Goal: Information Seeking & Learning: Learn about a topic

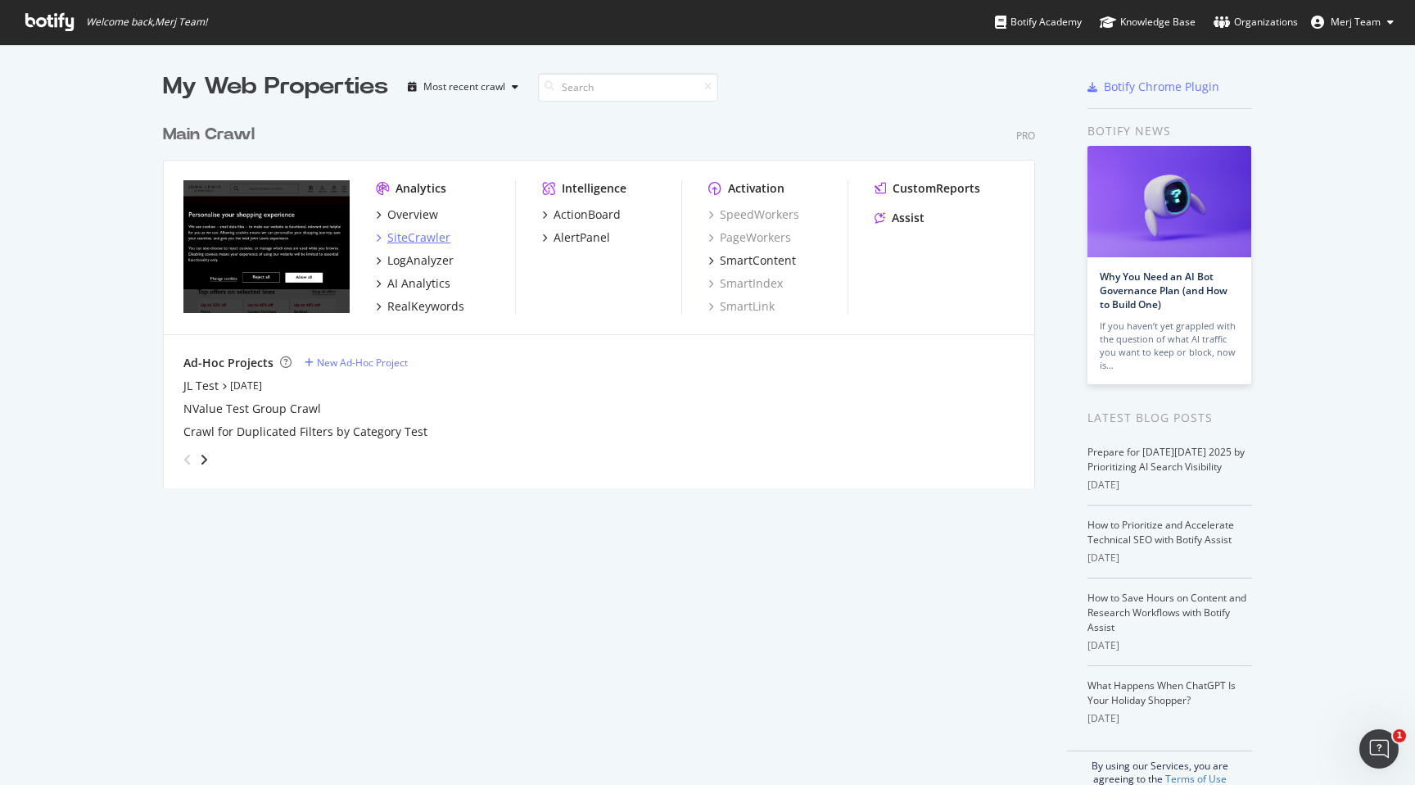
click at [429, 242] on div "SiteCrawler" at bounding box center [418, 237] width 63 height 16
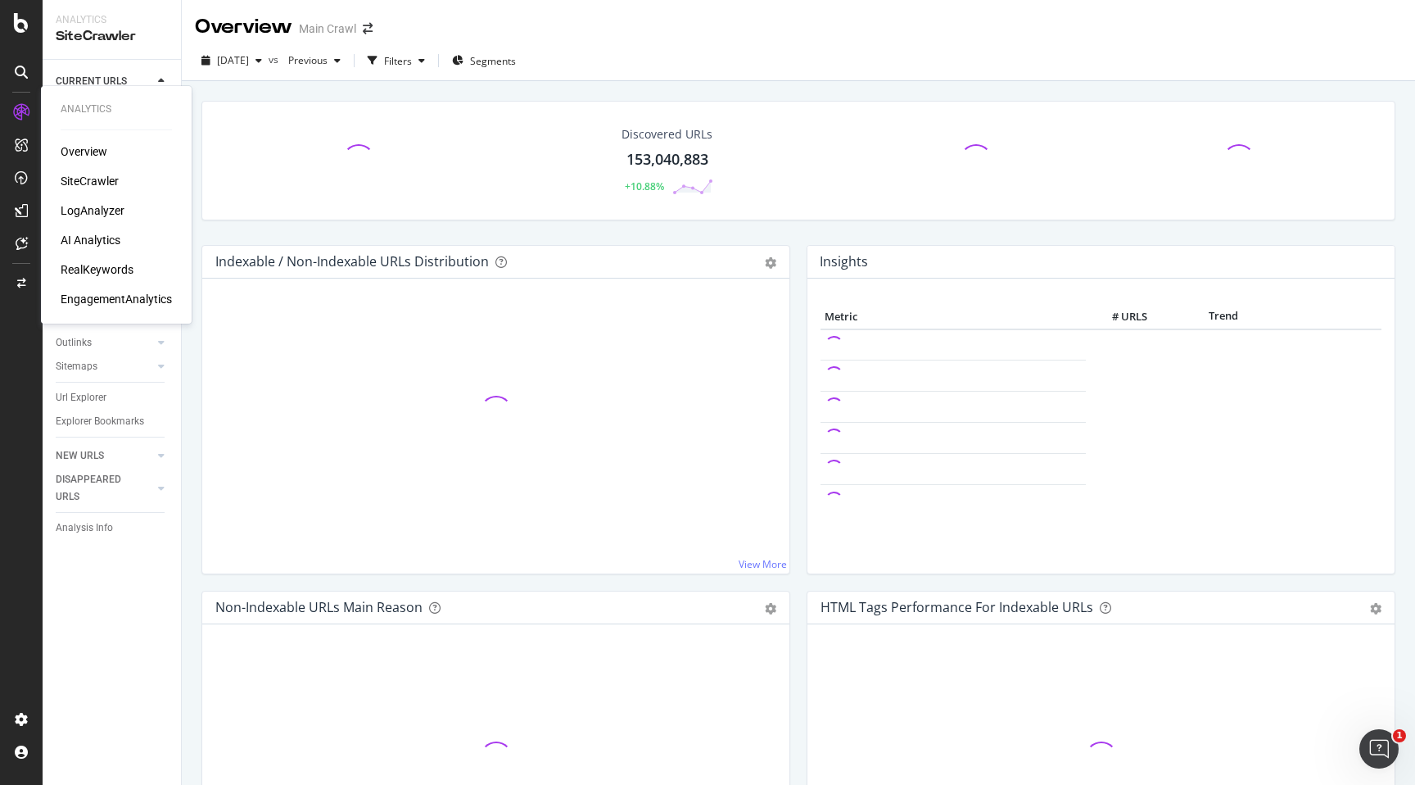
click at [124, 210] on div "LogAnalyzer" at bounding box center [116, 210] width 111 height 16
click at [106, 210] on div "LogAnalyzer" at bounding box center [93, 210] width 64 height 16
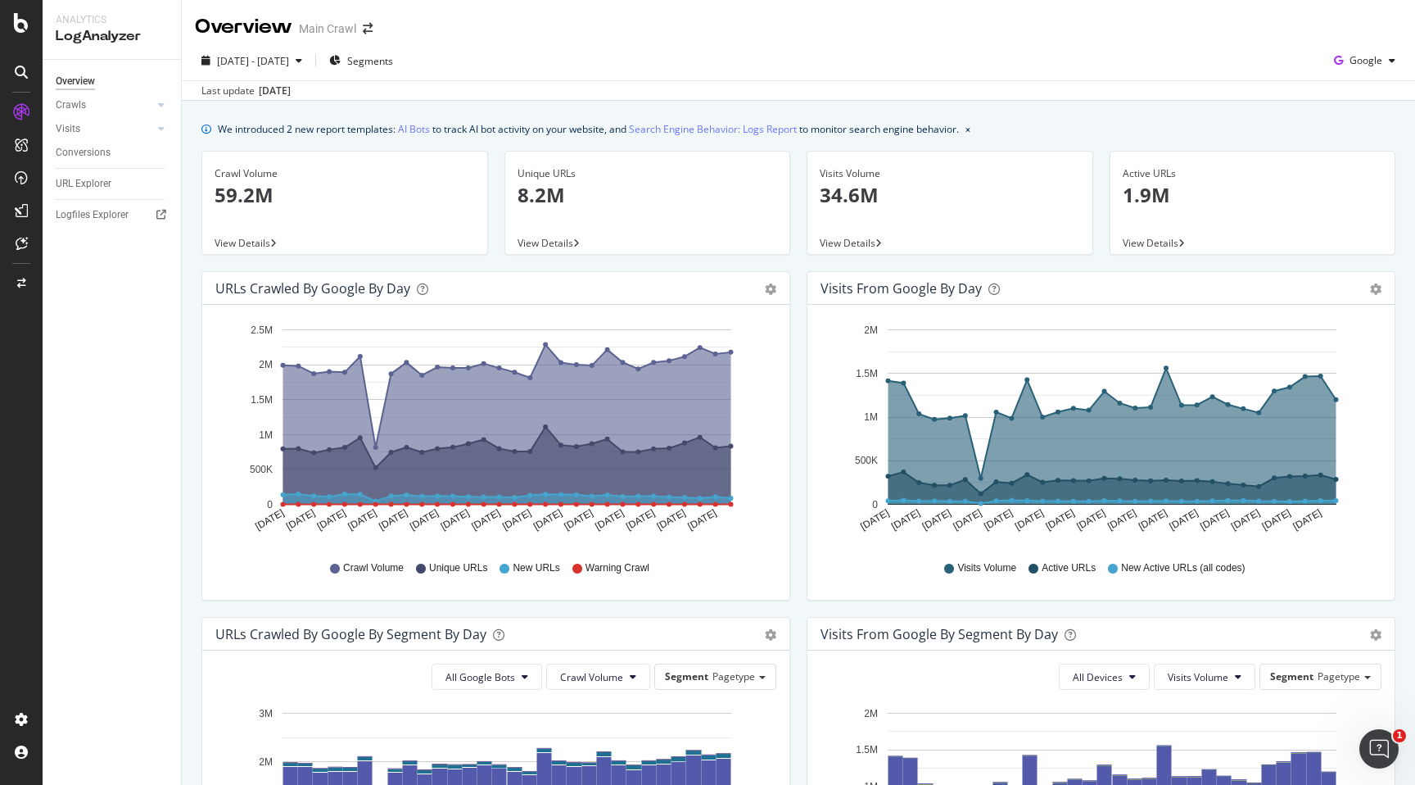
click at [562, 189] on p "8.2M" at bounding box center [648, 195] width 260 height 28
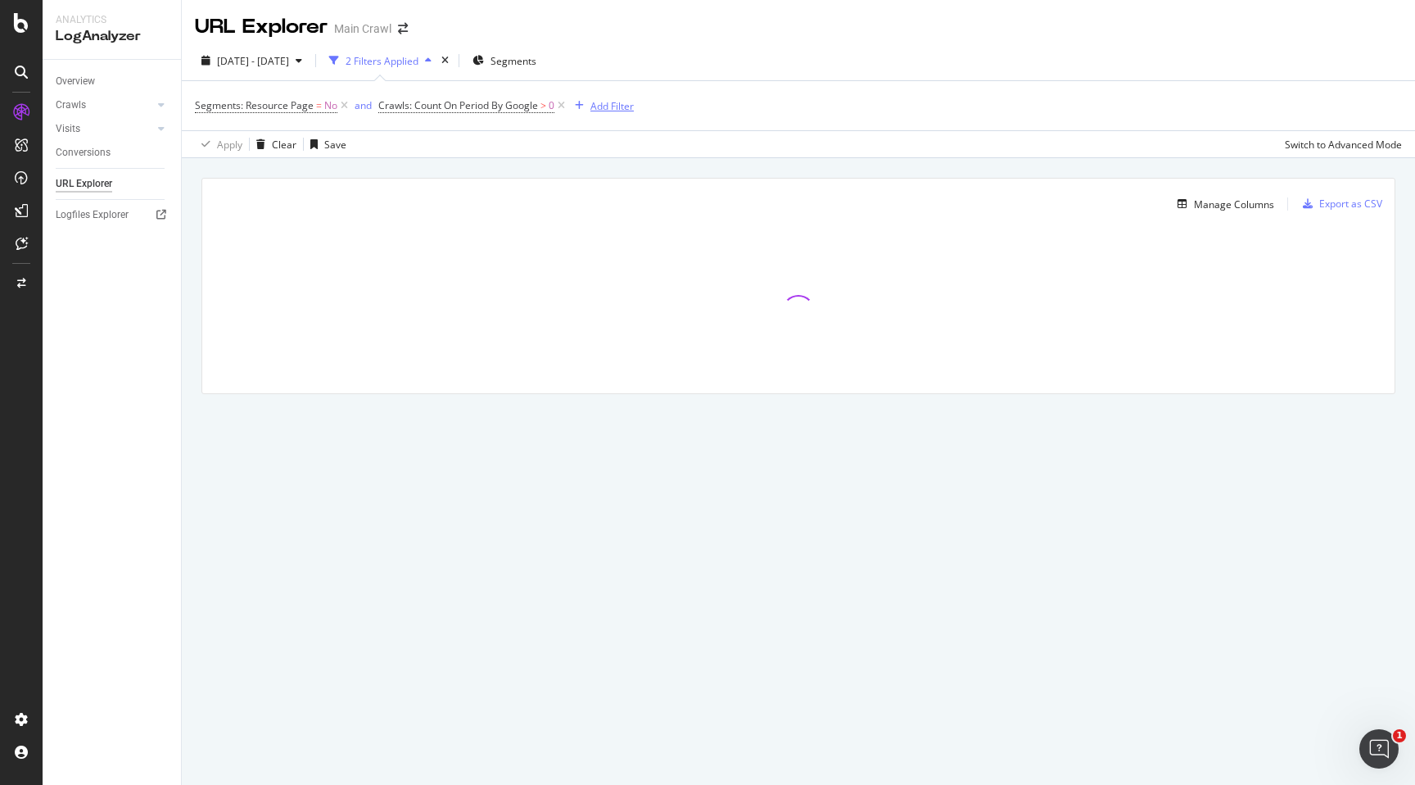
click at [627, 111] on div "Add Filter" at bounding box center [611, 106] width 43 height 14
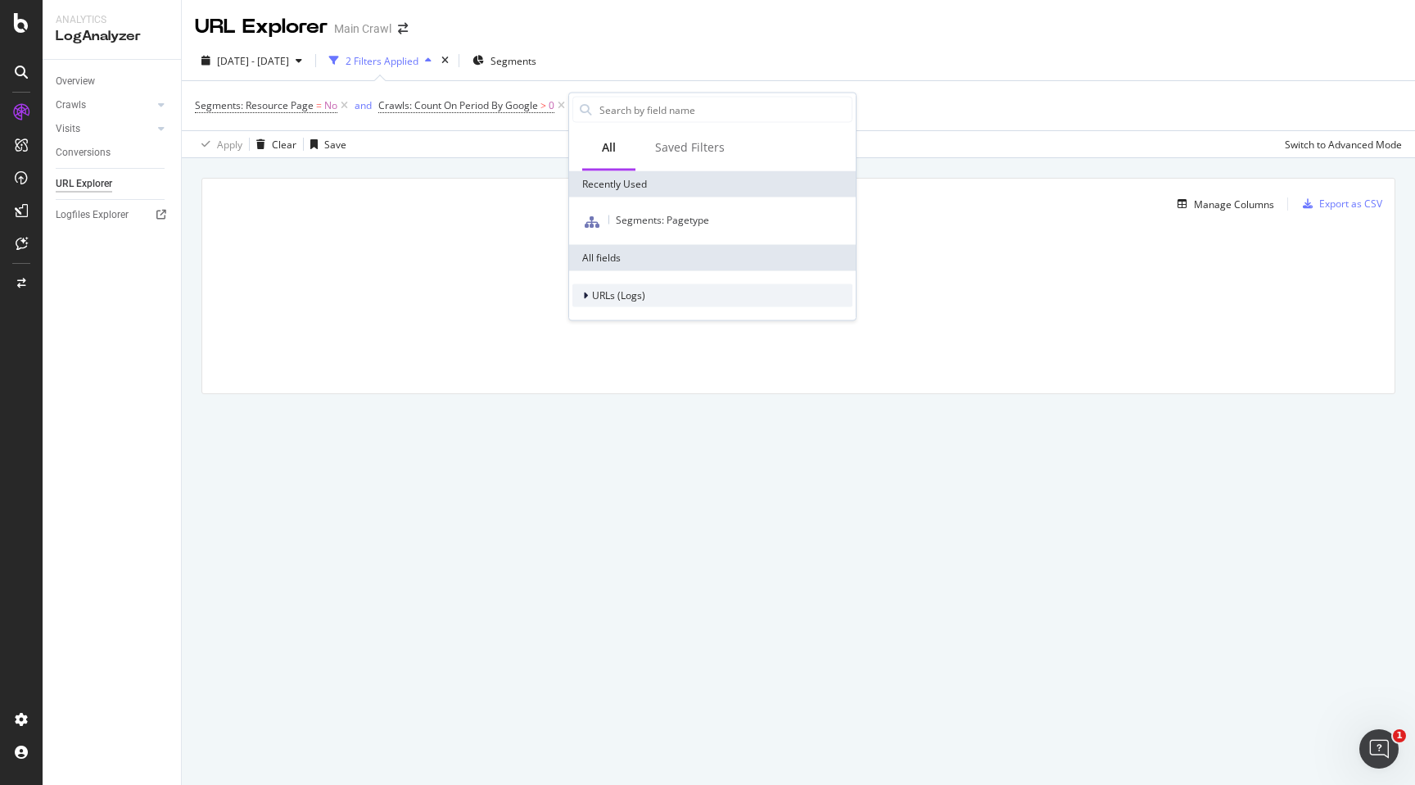
click at [600, 286] on div "URLs (Logs)" at bounding box center [712, 295] width 280 height 23
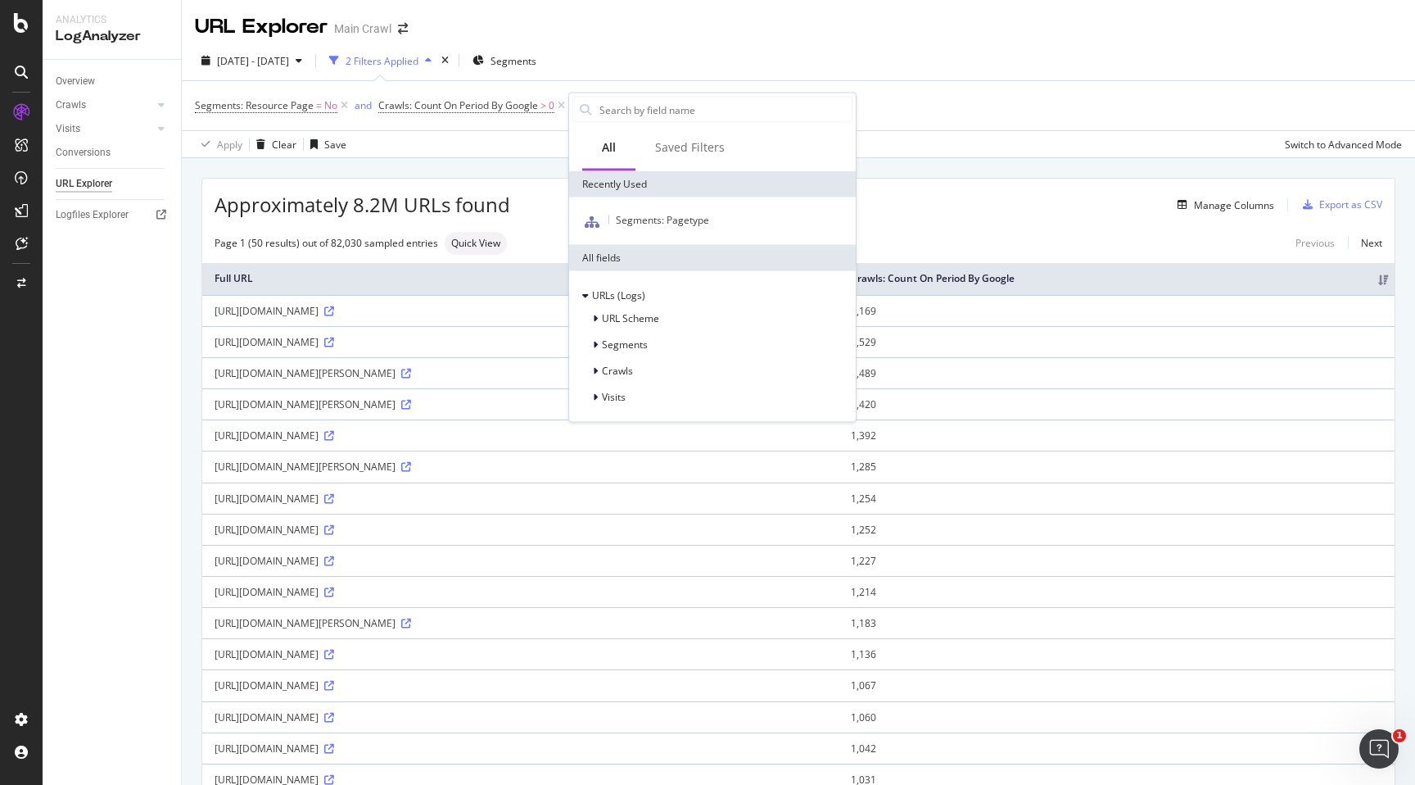
click at [455, 188] on div "Approximately 8.2M URLs found Manage Columns Export as CSV" at bounding box center [798, 199] width 1192 height 40
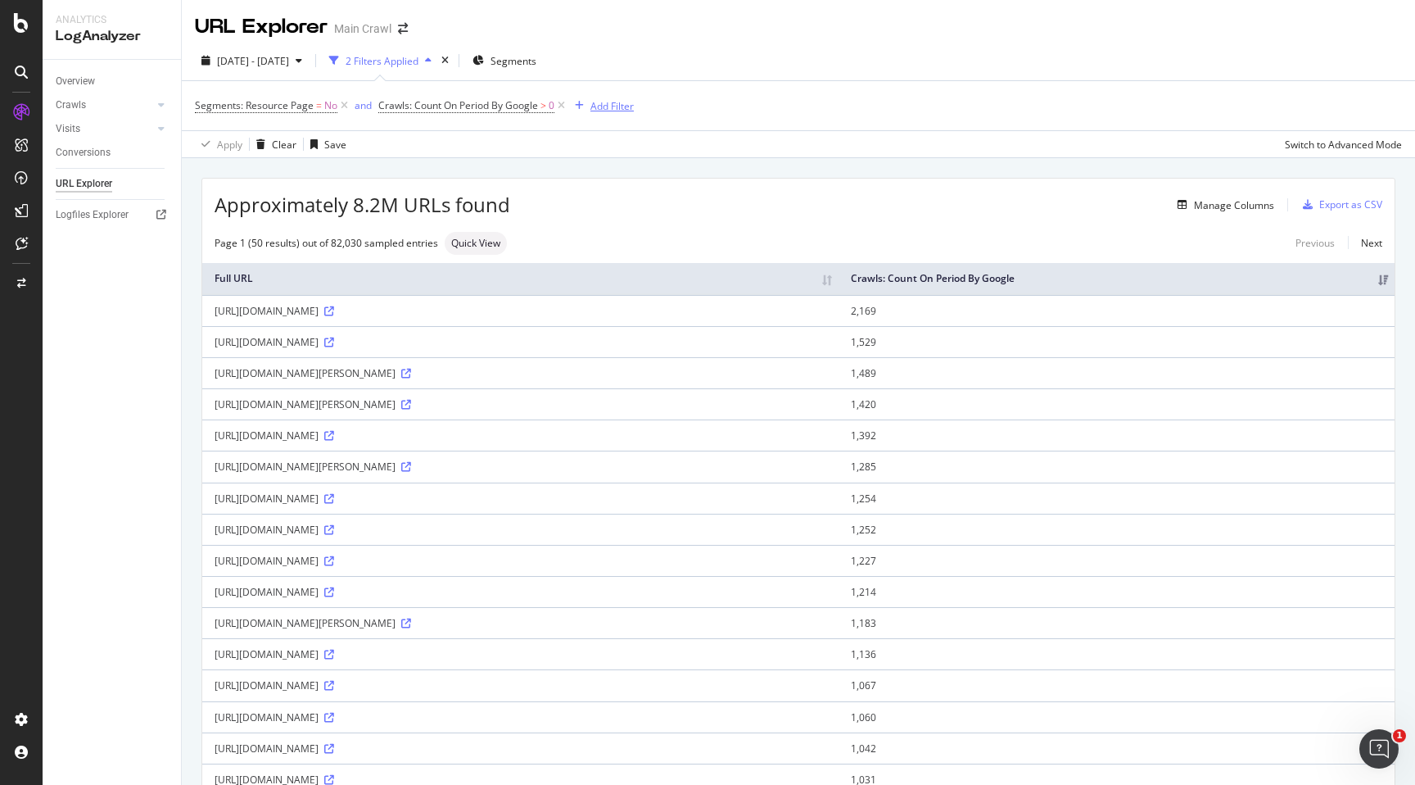
click at [585, 110] on div "button" at bounding box center [579, 106] width 22 height 10
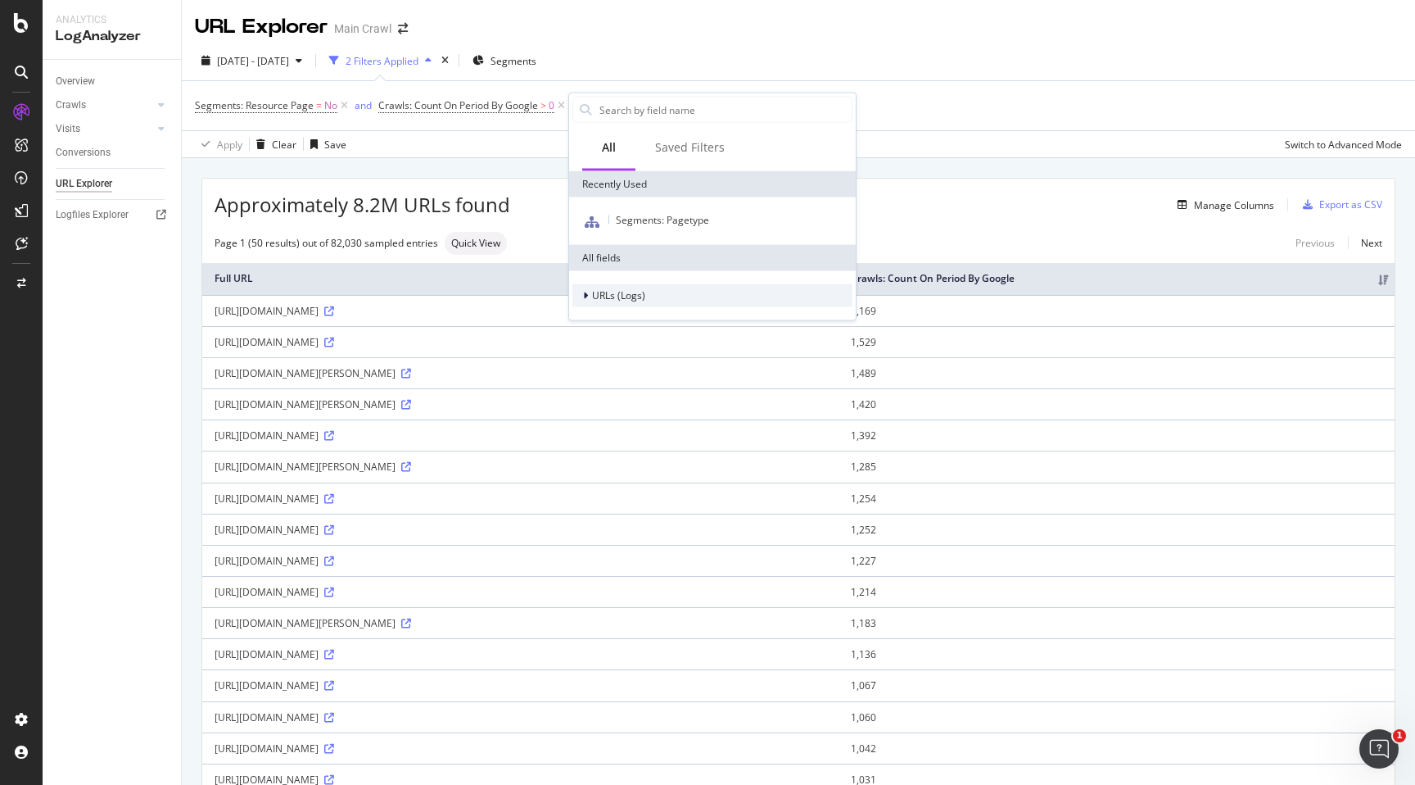
click at [611, 296] on span "URLs (Logs)" at bounding box center [618, 295] width 53 height 14
click at [607, 323] on span "URL Scheme" at bounding box center [630, 318] width 57 height 14
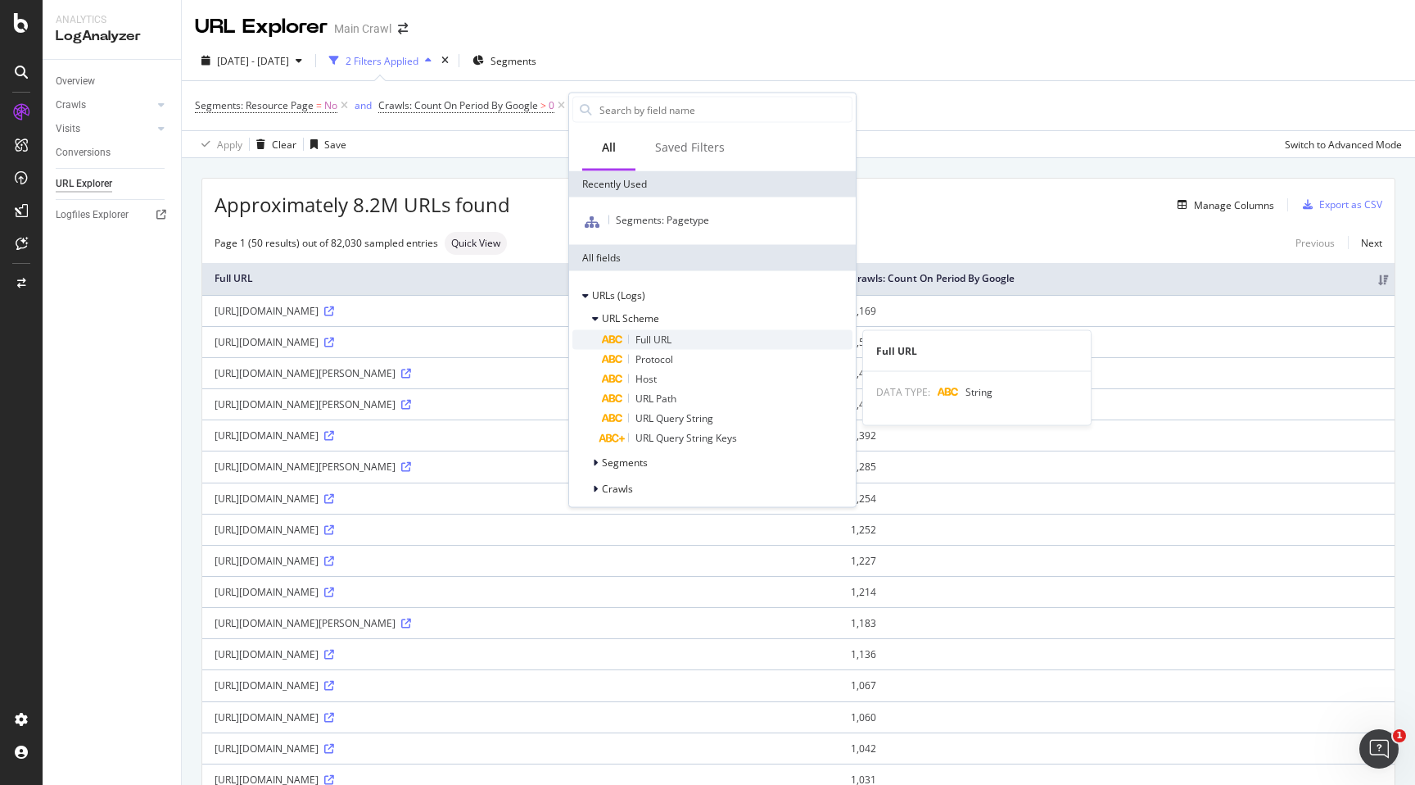
click at [667, 342] on span "Full URL" at bounding box center [654, 340] width 36 height 14
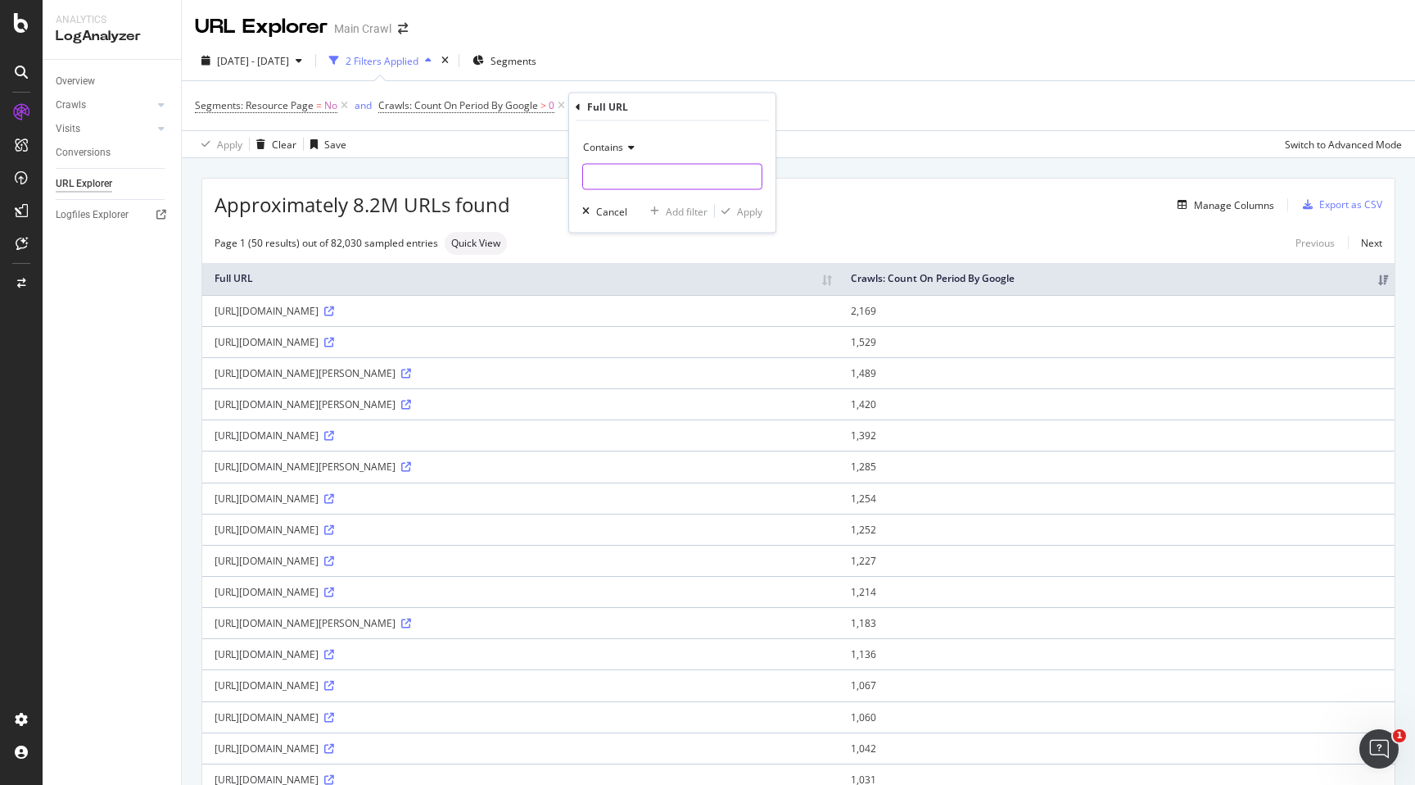
click at [630, 170] on input "text" at bounding box center [672, 177] width 179 height 26
type input "api"
click at [749, 213] on div "Apply" at bounding box center [749, 211] width 25 height 14
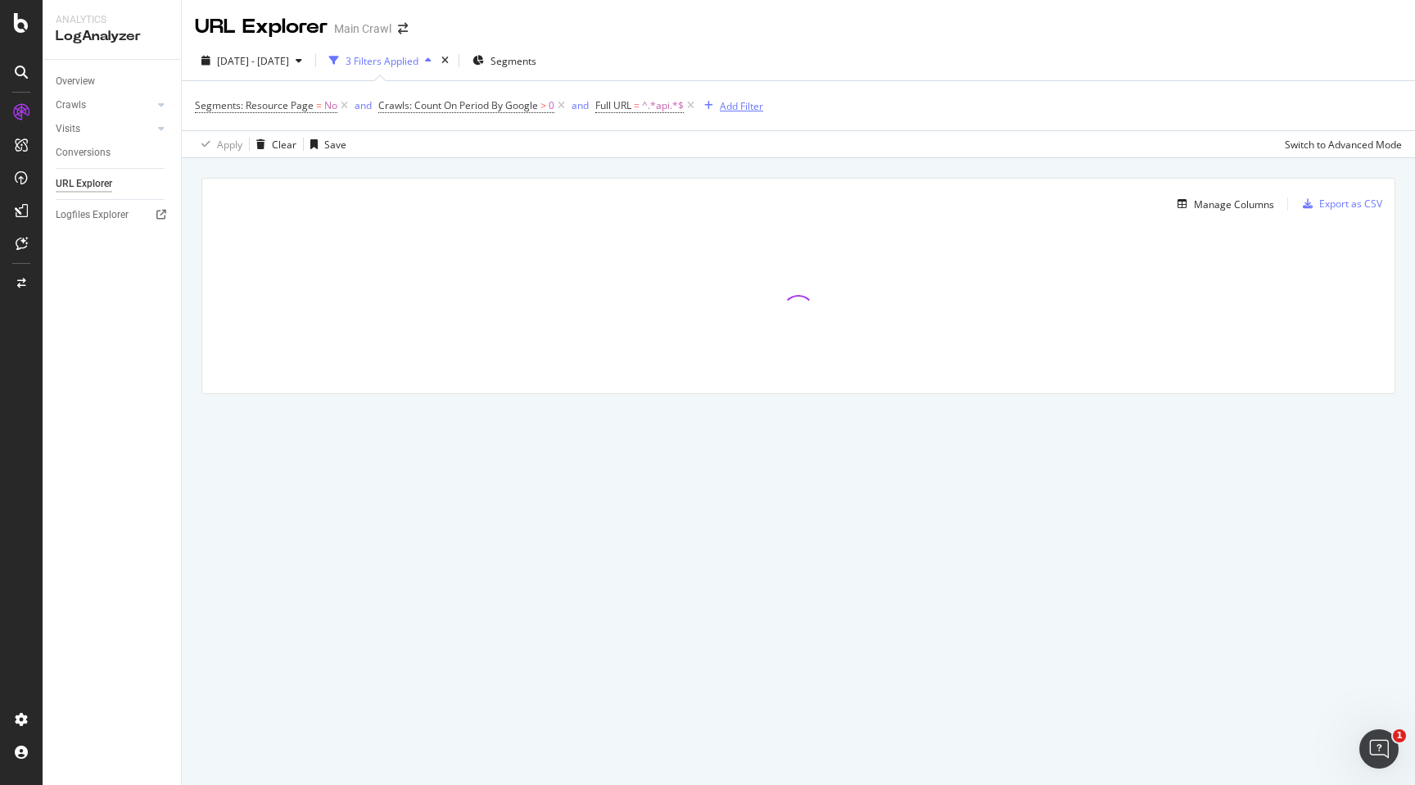
click at [756, 111] on div "Add Filter" at bounding box center [741, 106] width 43 height 14
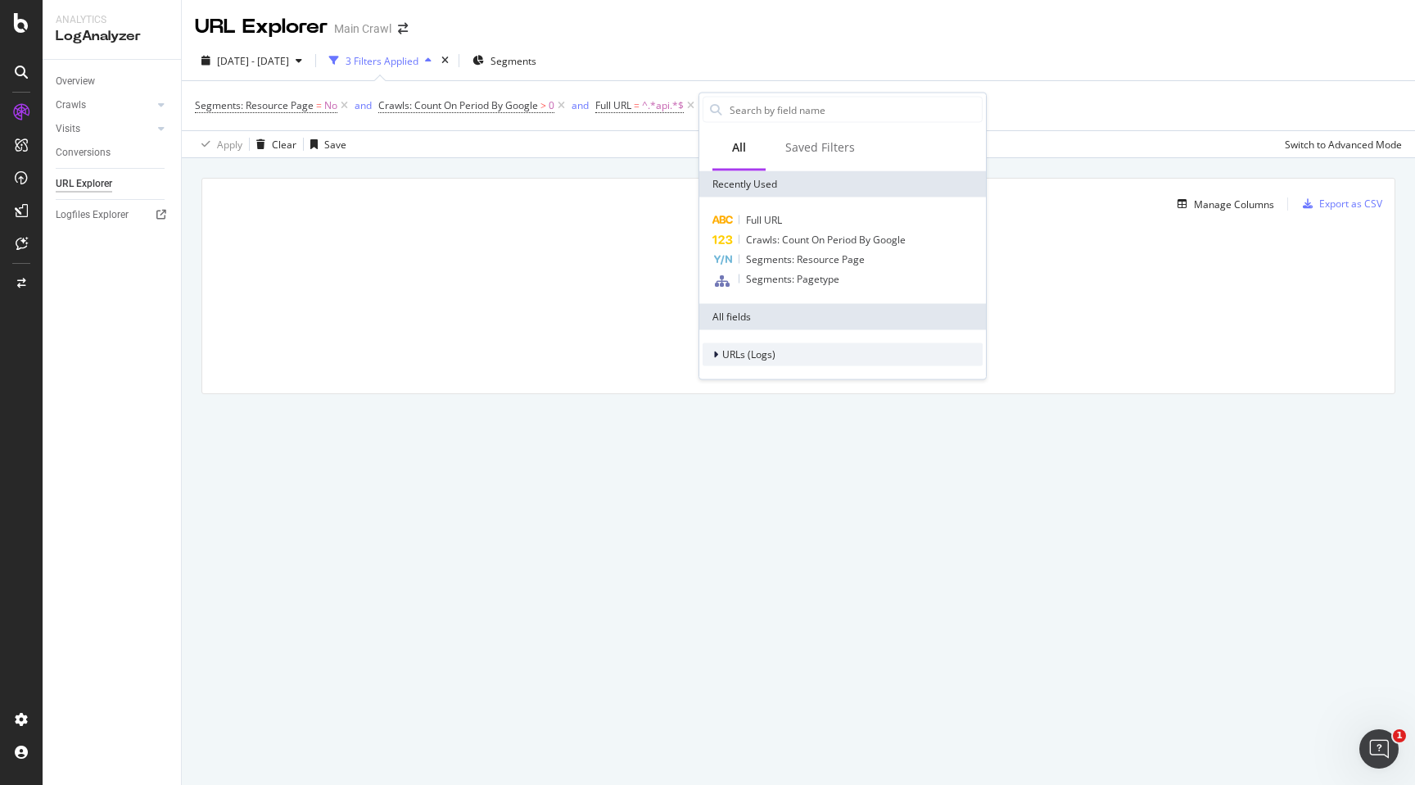
click at [722, 364] on div "URLs (Logs)" at bounding box center [843, 354] width 280 height 23
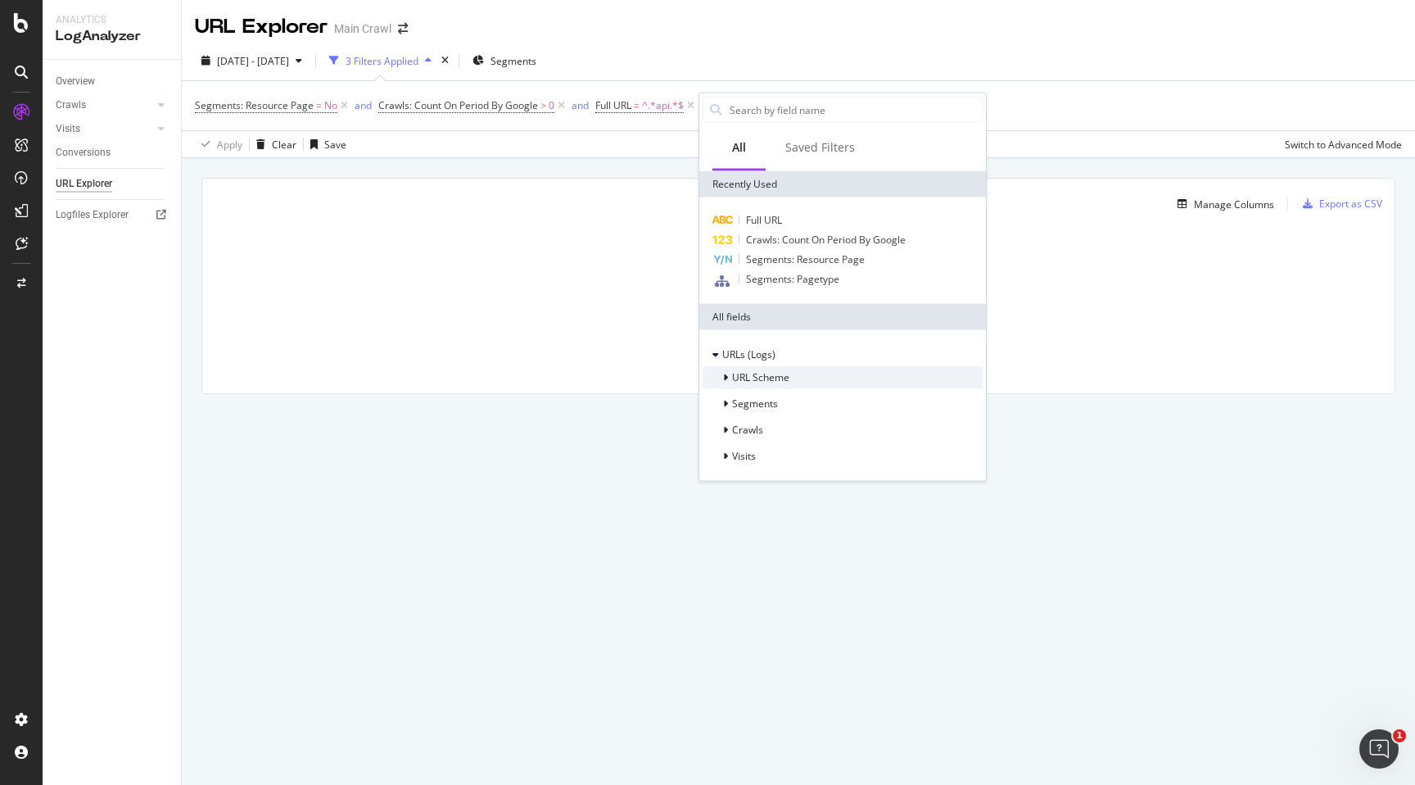
click at [731, 380] on div at bounding box center [727, 377] width 10 height 16
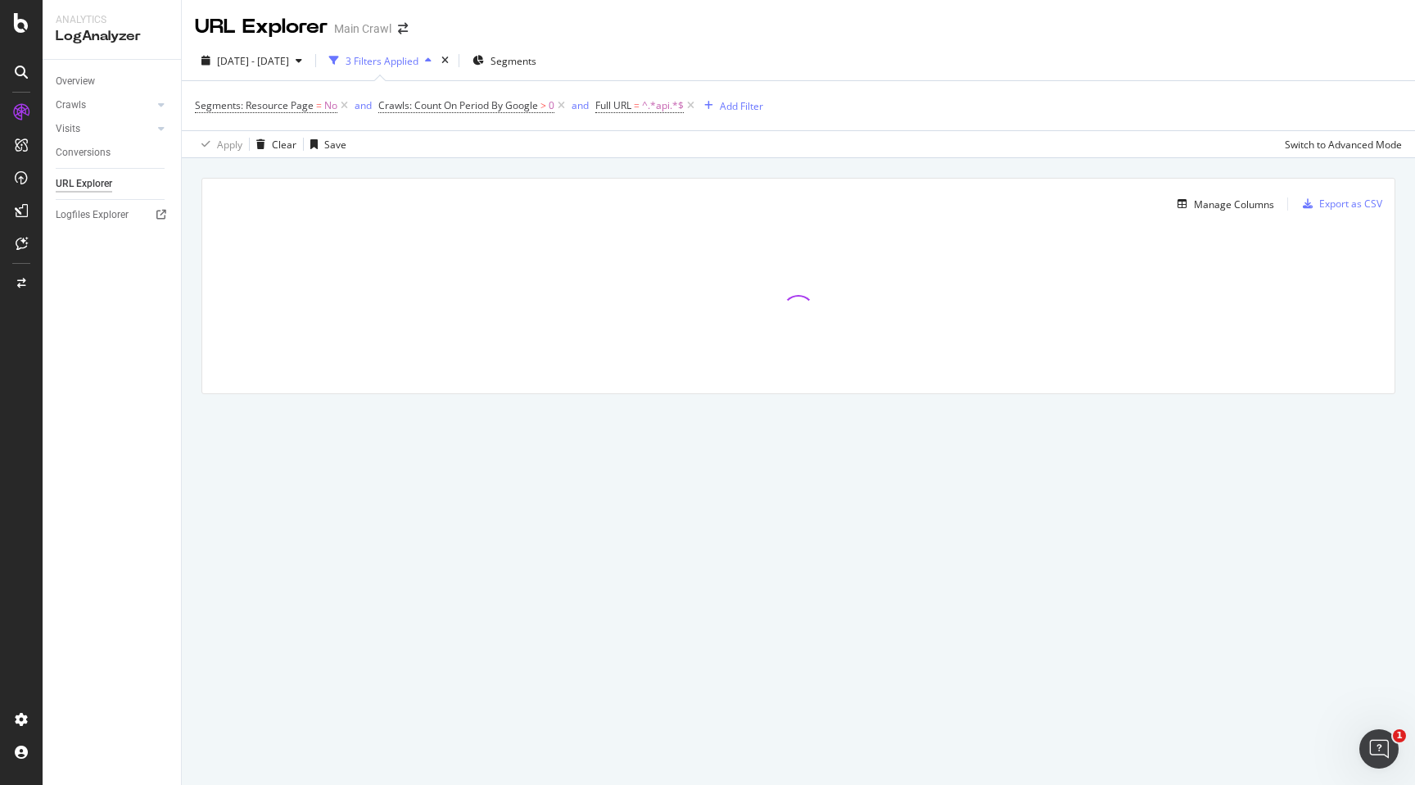
click at [501, 333] on div at bounding box center [798, 311] width 1192 height 164
click at [345, 106] on icon at bounding box center [344, 105] width 14 height 16
click at [536, 56] on span "Segments" at bounding box center [514, 61] width 46 height 14
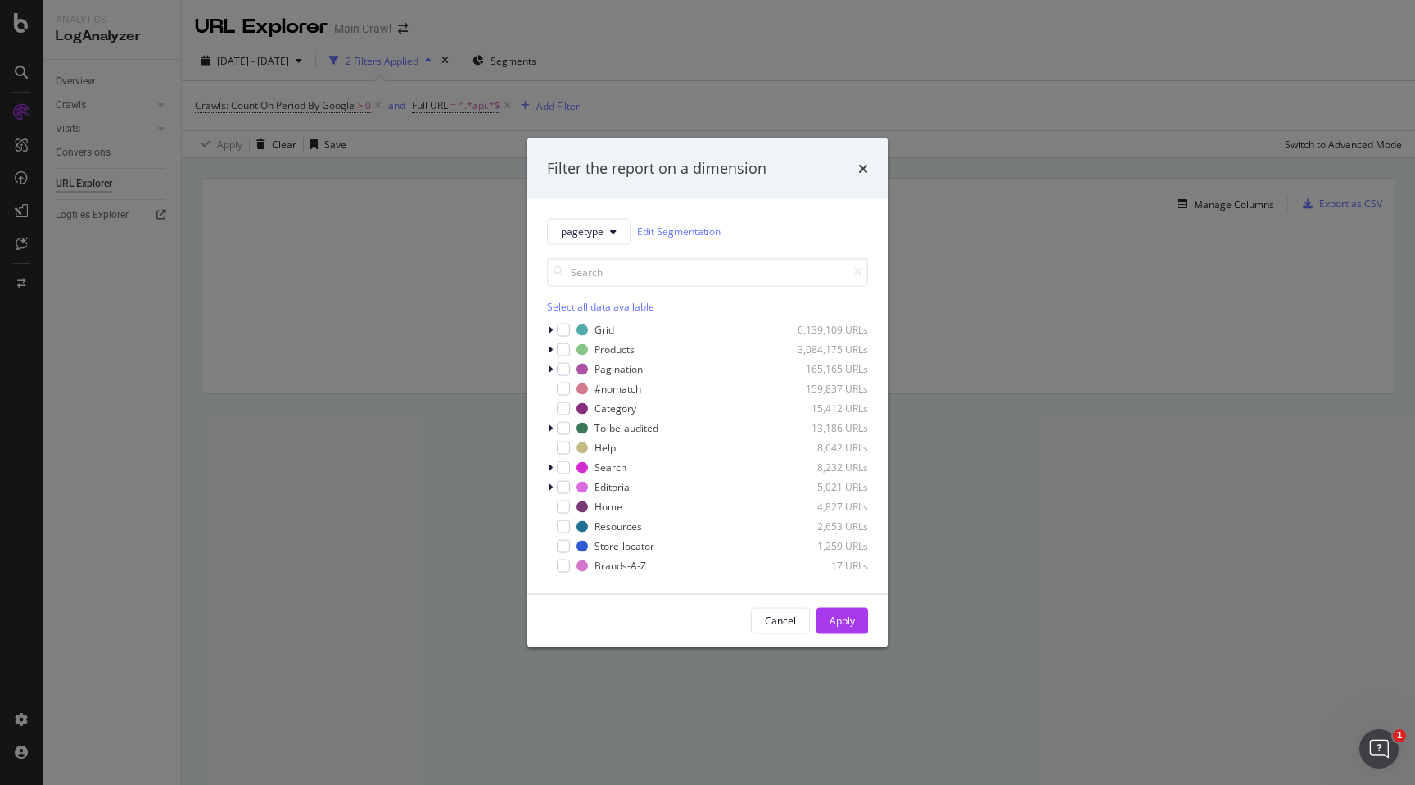
click at [552, 57] on div "Filter the report on a dimension pagetype Edit Segmentation Select all data ava…" at bounding box center [707, 392] width 1415 height 785
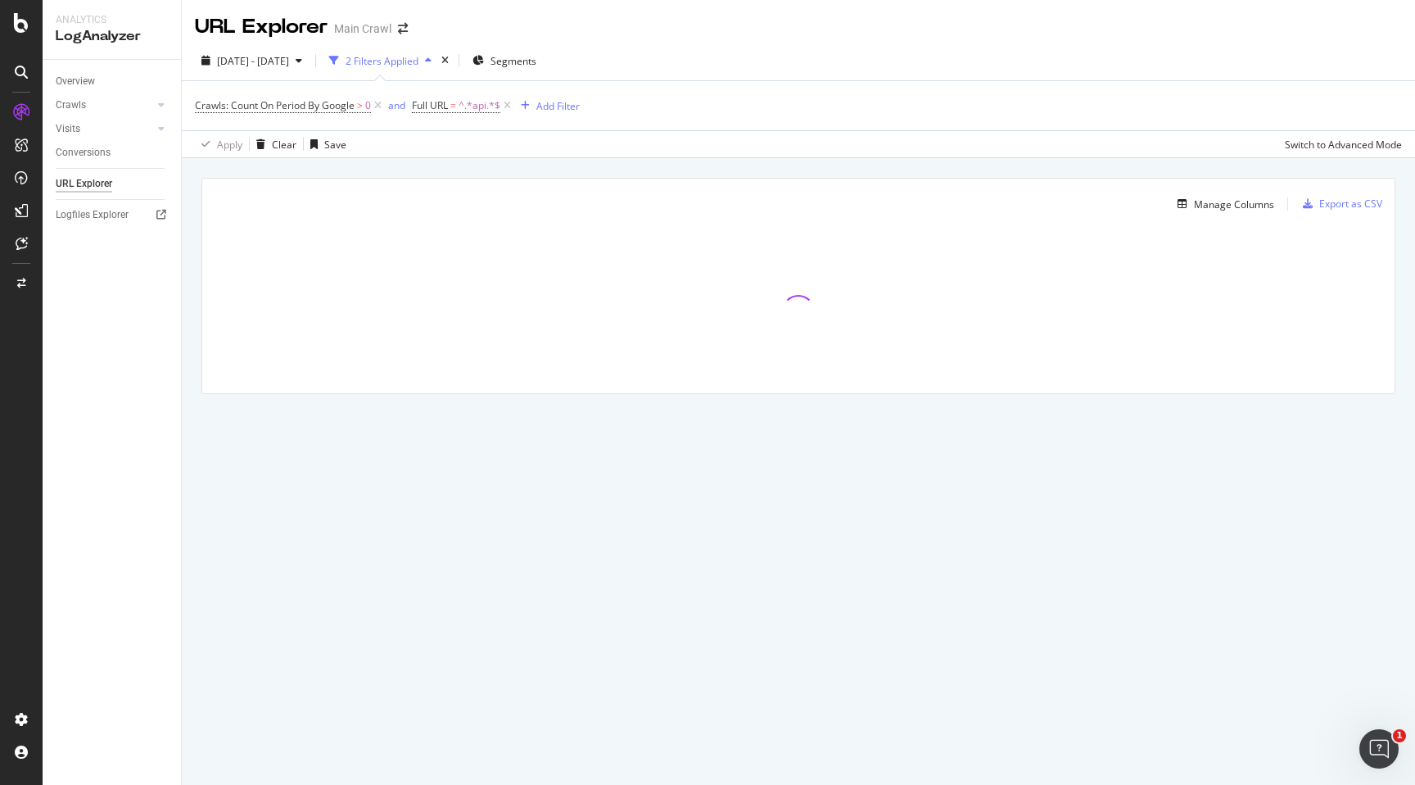
click at [680, 296] on div at bounding box center [798, 311] width 1192 height 164
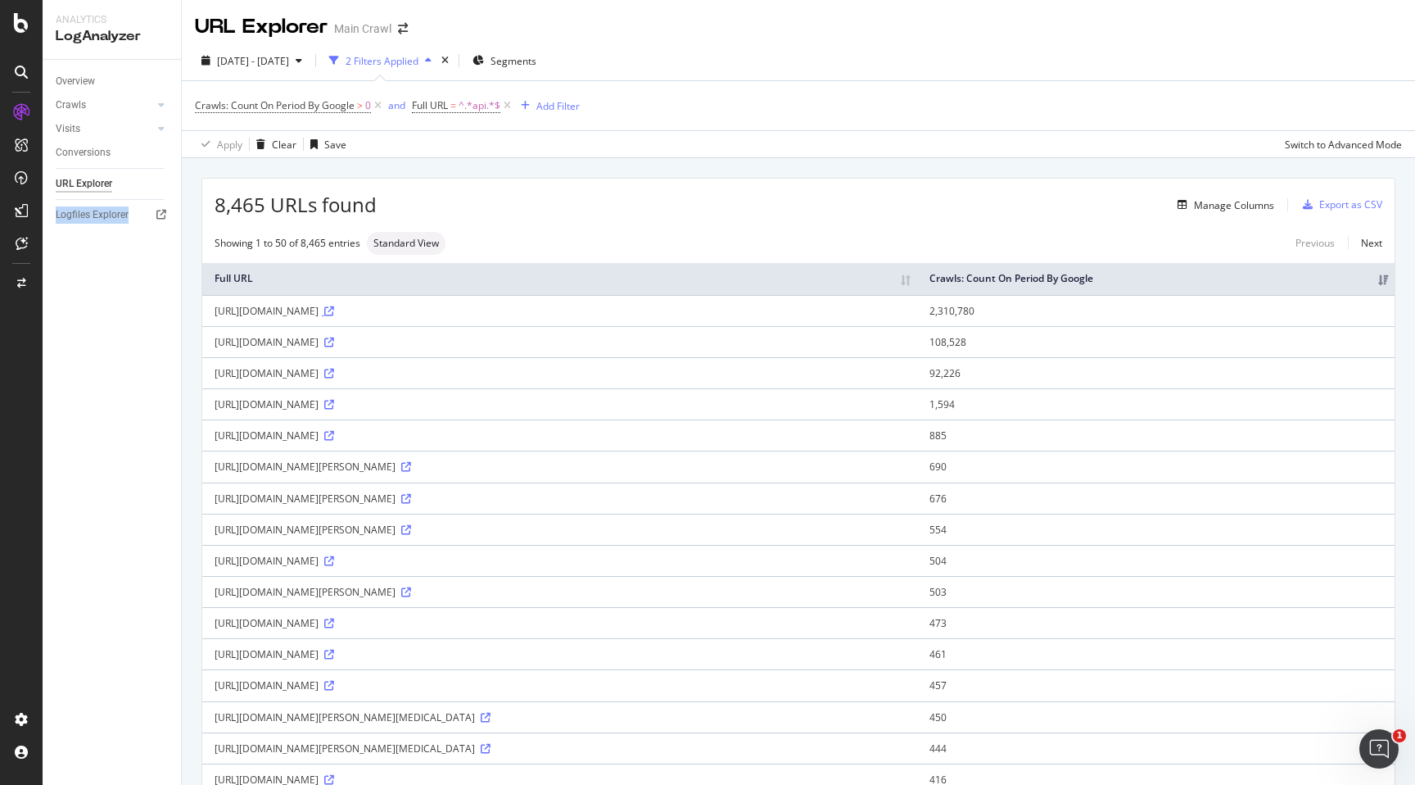
click at [334, 312] on icon at bounding box center [329, 311] width 10 height 10
drag, startPoint x: 339, startPoint y: 309, endPoint x: 419, endPoint y: 312, distance: 79.5
click at [419, 312] on div "[URL][DOMAIN_NAME]" at bounding box center [560, 311] width 690 height 14
copy div "/header/api/state"
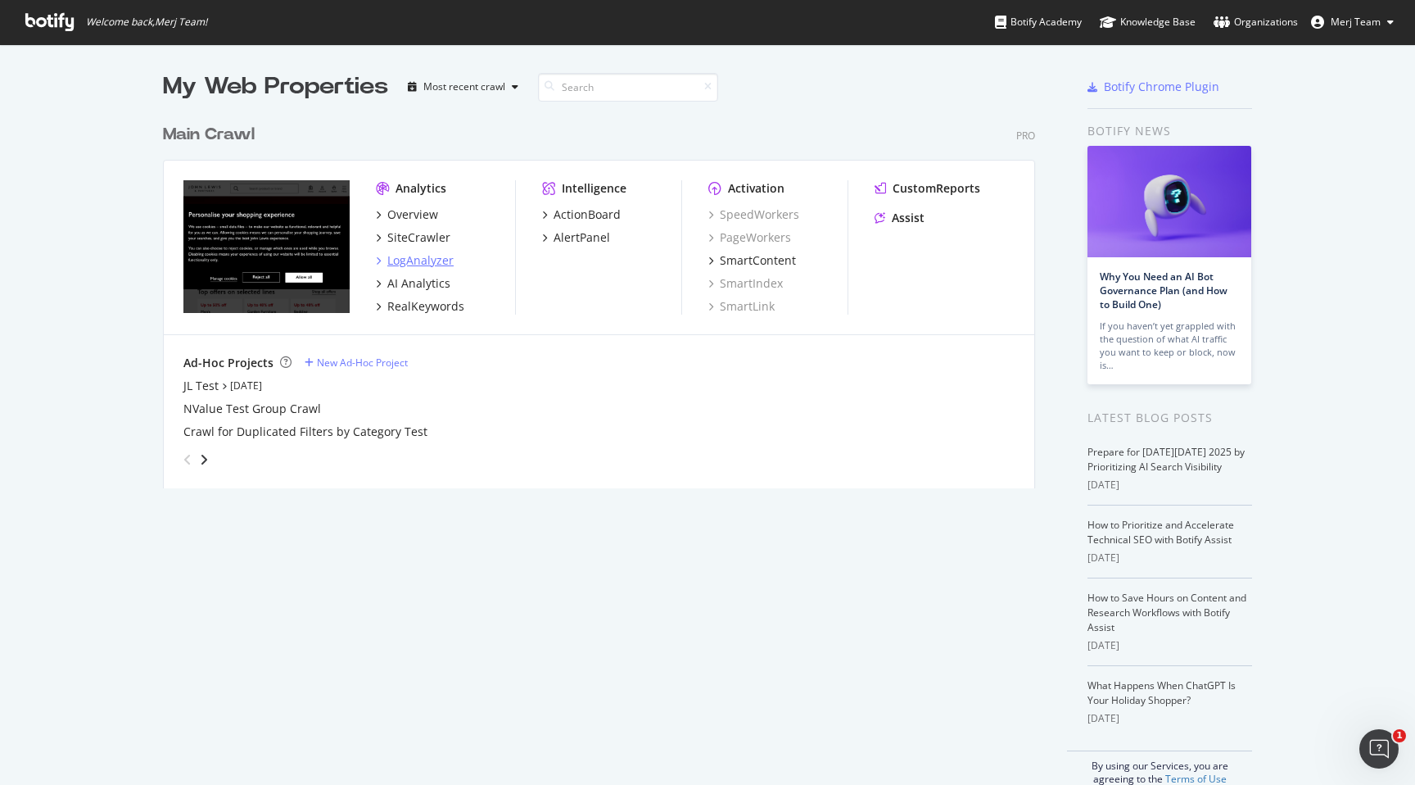
click at [432, 267] on div "LogAnalyzer" at bounding box center [420, 260] width 66 height 16
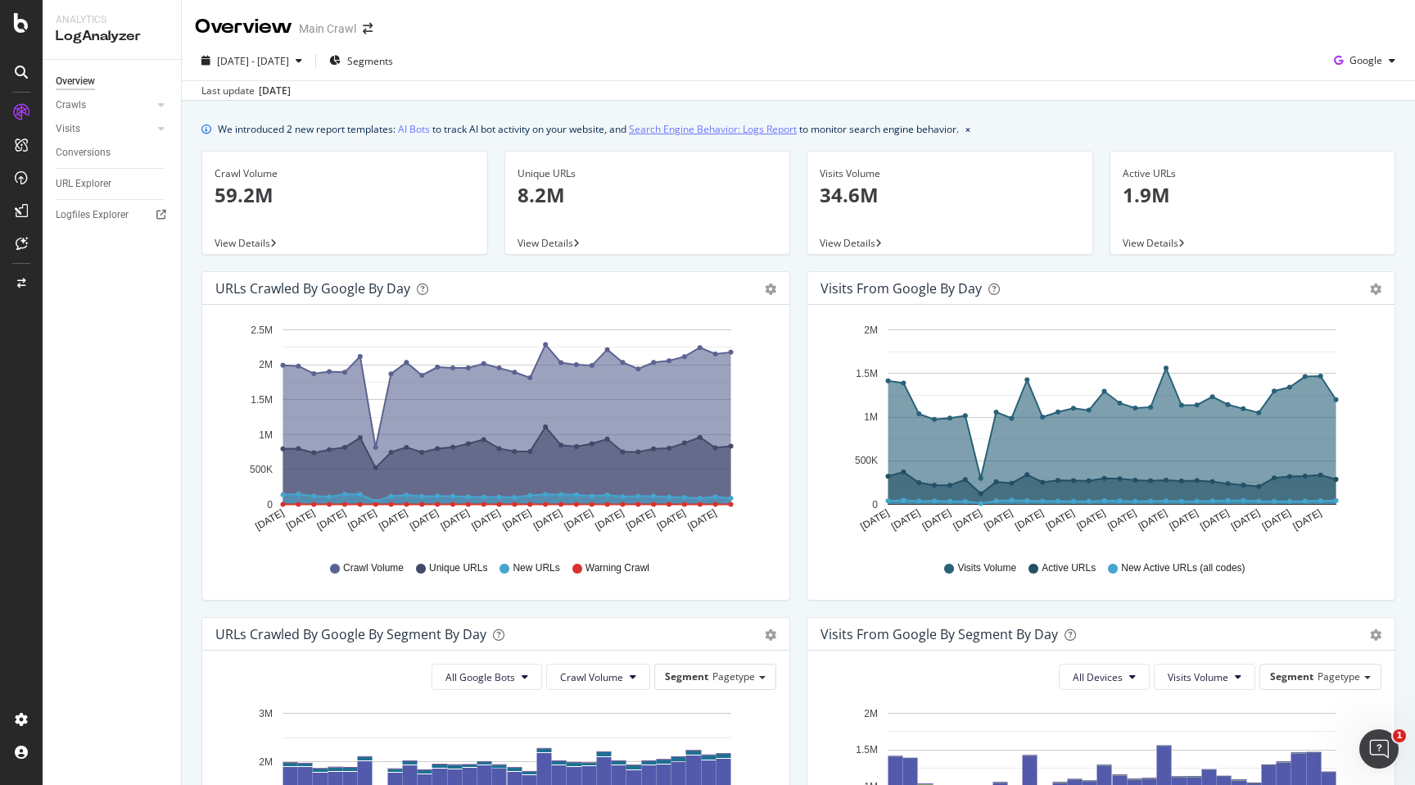
click at [763, 129] on link "Search Engine Behavior: Logs Report" at bounding box center [713, 128] width 168 height 17
